Goal: Navigation & Orientation: Find specific page/section

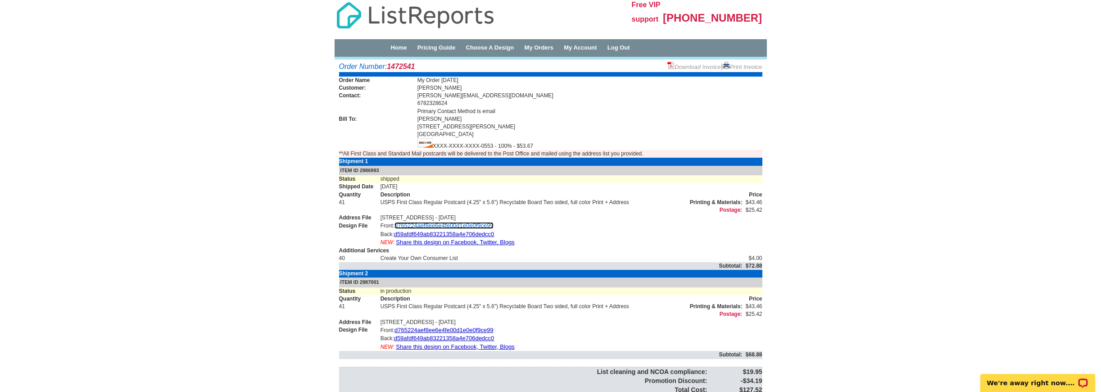
click at [462, 225] on link "d765224aef8ee6e4fe00d1e0e0f9ce99" at bounding box center [444, 225] width 99 height 7
click at [446, 329] on link "d765224aef8ee6e4fe00d1e0e0f9ce99" at bounding box center [444, 330] width 99 height 7
click at [554, 49] on link "My Orders" at bounding box center [539, 47] width 29 height 7
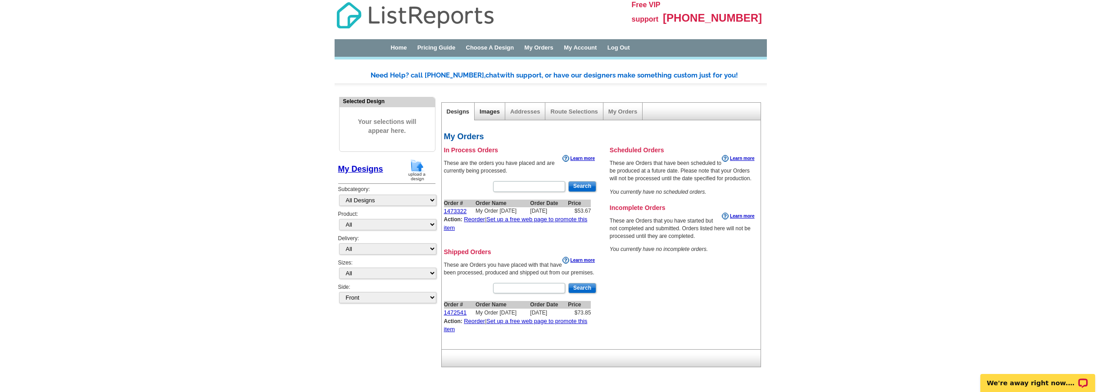
click at [489, 110] on link "Images" at bounding box center [490, 111] width 20 height 7
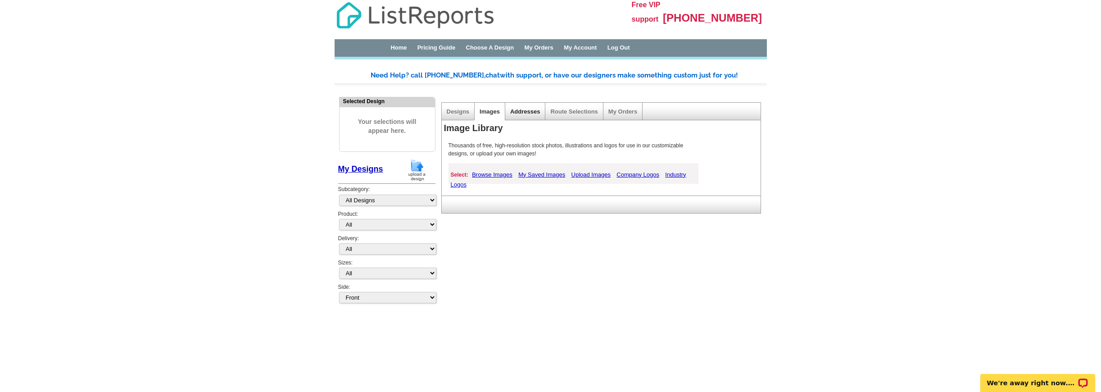
click at [532, 111] on link "Addresses" at bounding box center [525, 111] width 30 height 7
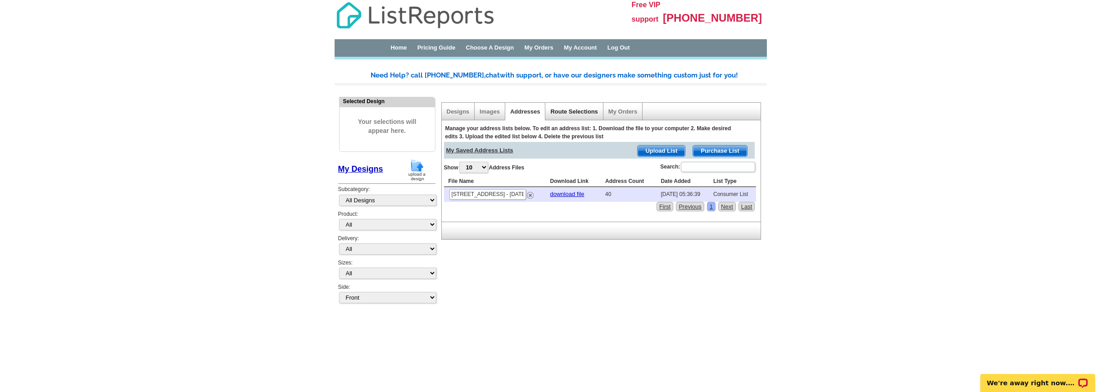
click at [570, 112] on link "Route Selections" at bounding box center [574, 111] width 47 height 7
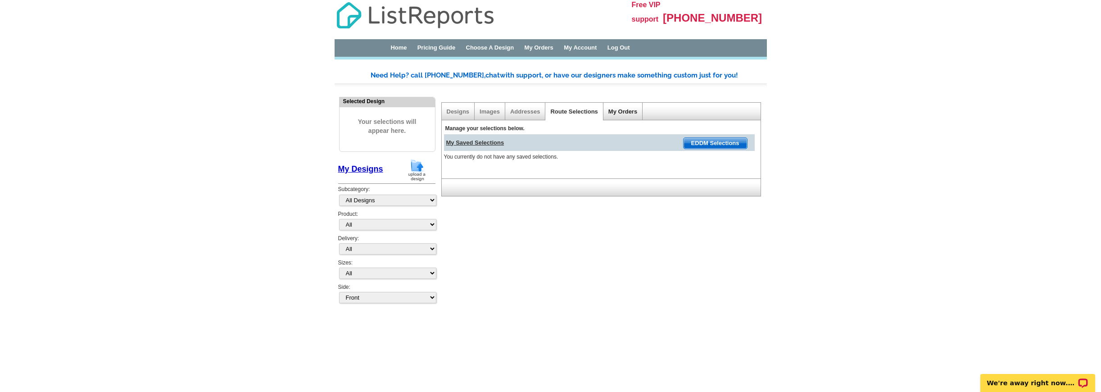
click at [623, 115] on link "My Orders" at bounding box center [623, 111] width 29 height 7
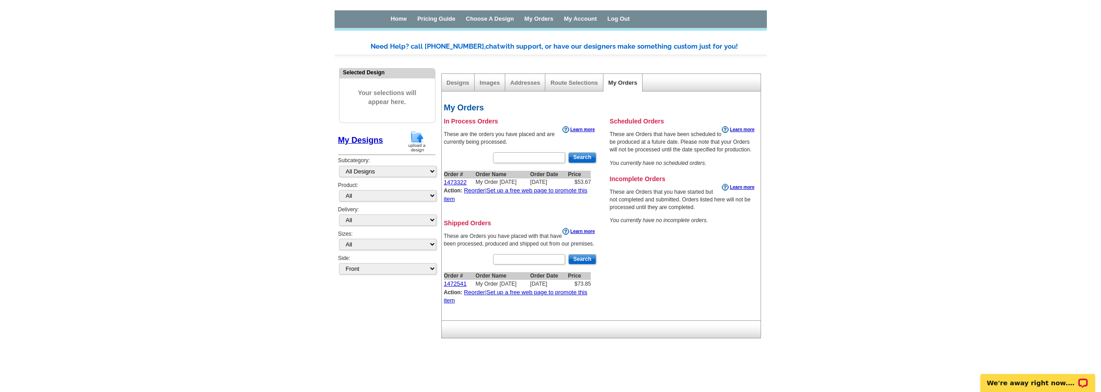
scroll to position [27, 0]
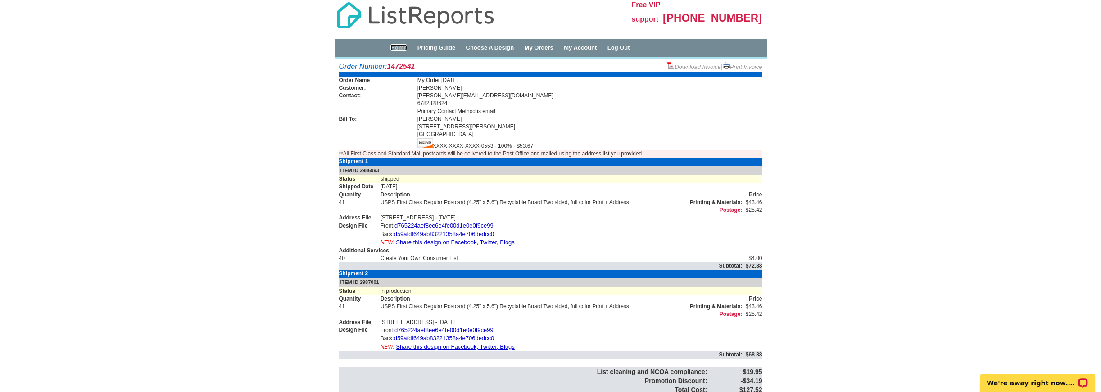
click at [405, 49] on link "Home" at bounding box center [399, 47] width 16 height 7
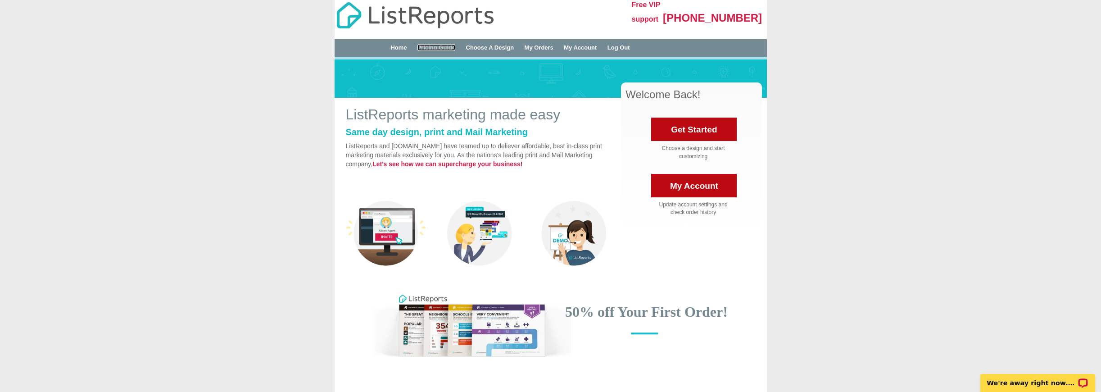
click at [446, 49] on link "Pricing Guide" at bounding box center [437, 47] width 38 height 7
